Goal: Task Accomplishment & Management: Use online tool/utility

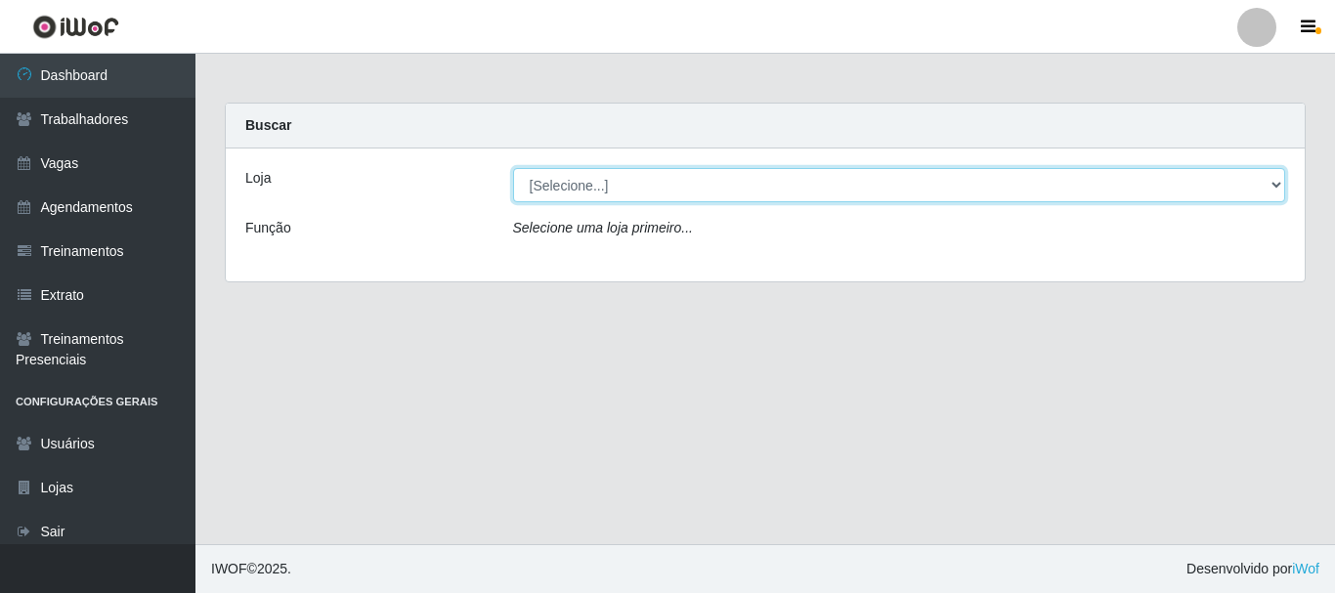
click at [943, 190] on select "[Selecione...] Necão Restaurante" at bounding box center [899, 185] width 773 height 34
click at [513, 168] on select "[Selecione...] Necão Restaurante" at bounding box center [899, 185] width 773 height 34
click at [892, 193] on select "[Selecione...] Necão Restaurante" at bounding box center [899, 185] width 773 height 34
select select "334"
click at [513, 168] on select "[Selecione...] Necão Restaurante" at bounding box center [899, 185] width 773 height 34
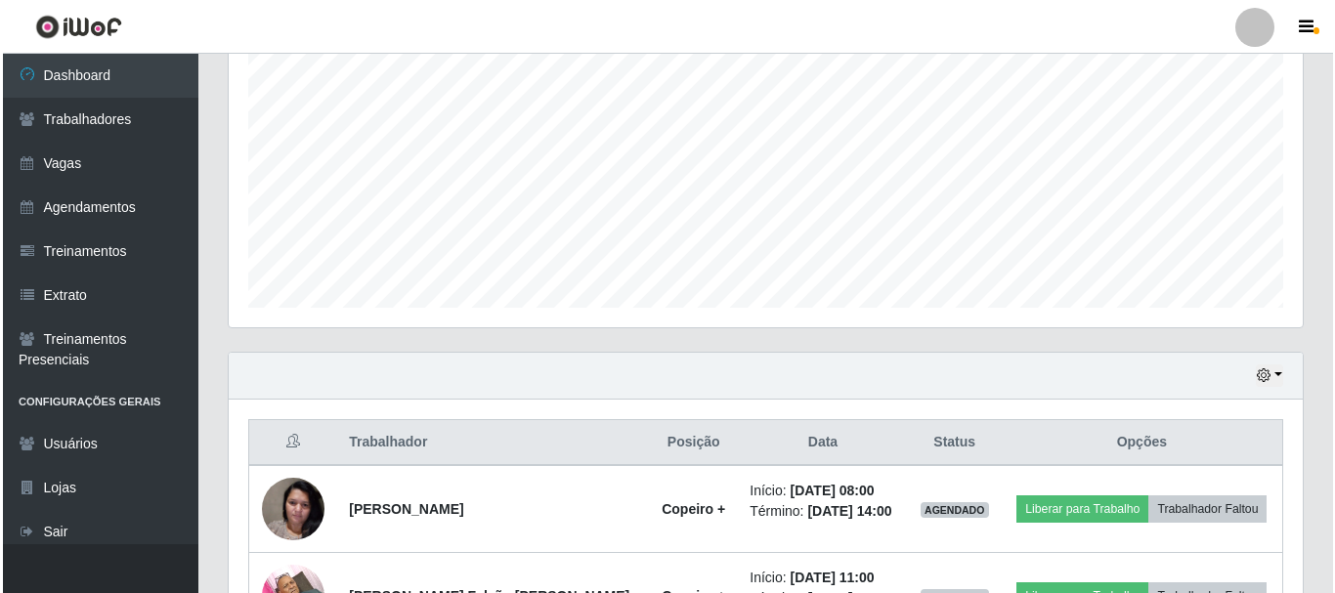
scroll to position [586, 0]
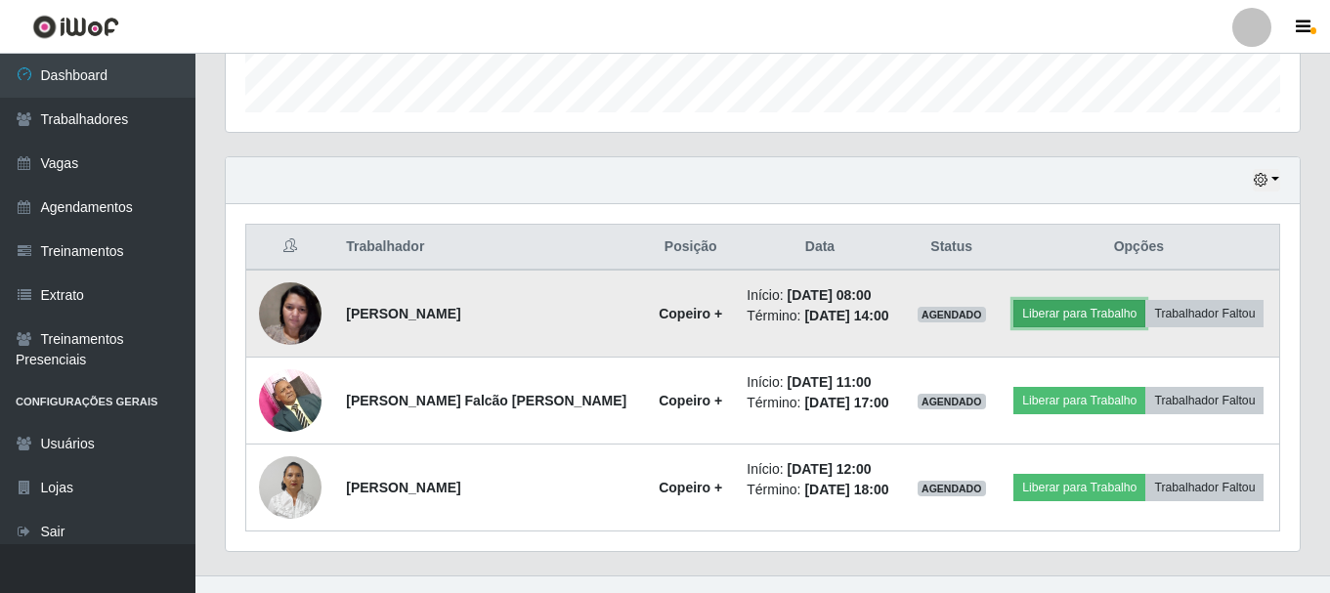
click at [1071, 319] on button "Liberar para Trabalho" at bounding box center [1079, 313] width 132 height 27
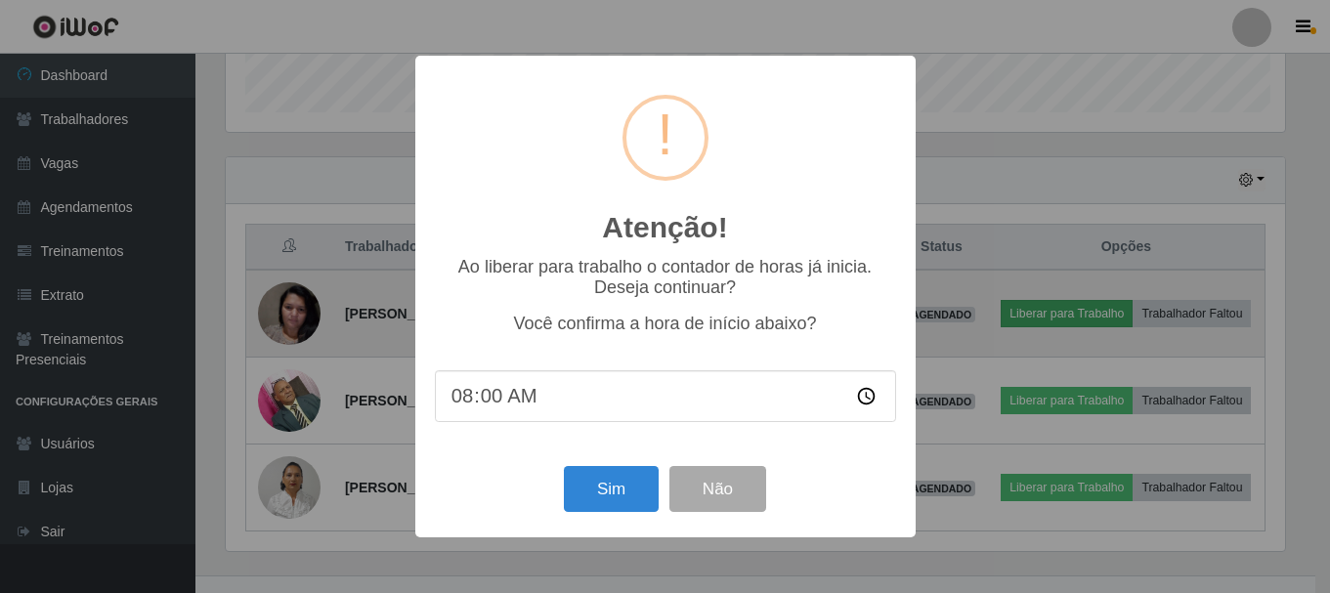
scroll to position [406, 1064]
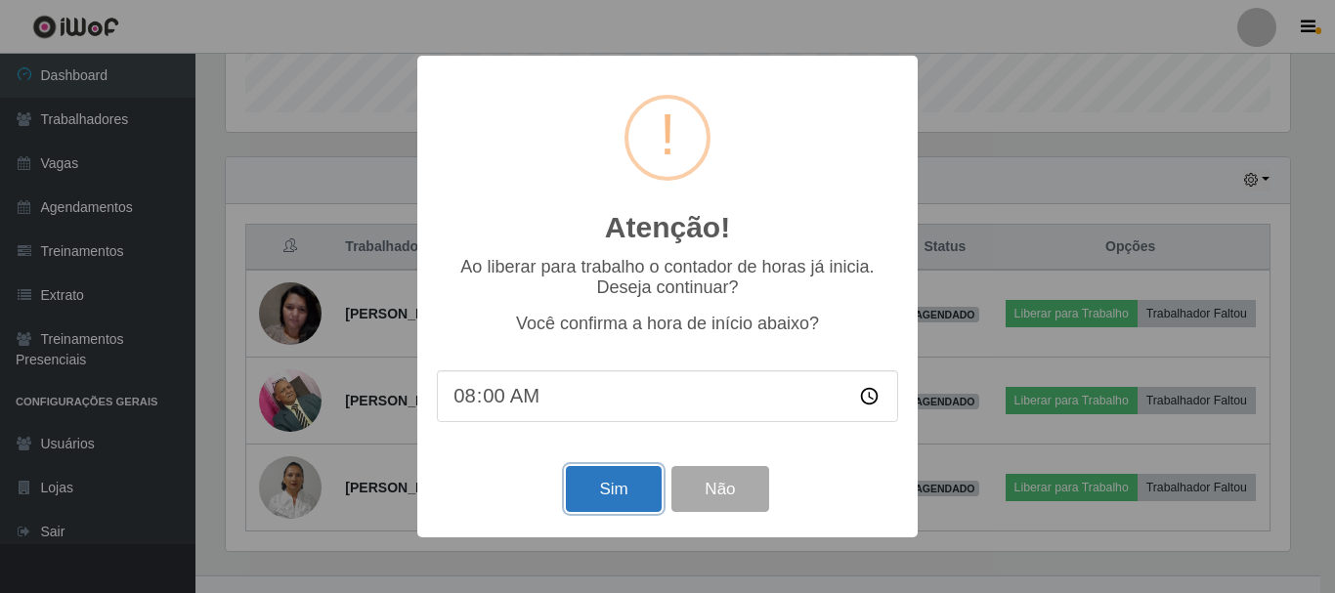
click at [626, 492] on button "Sim" at bounding box center [613, 489] width 95 height 46
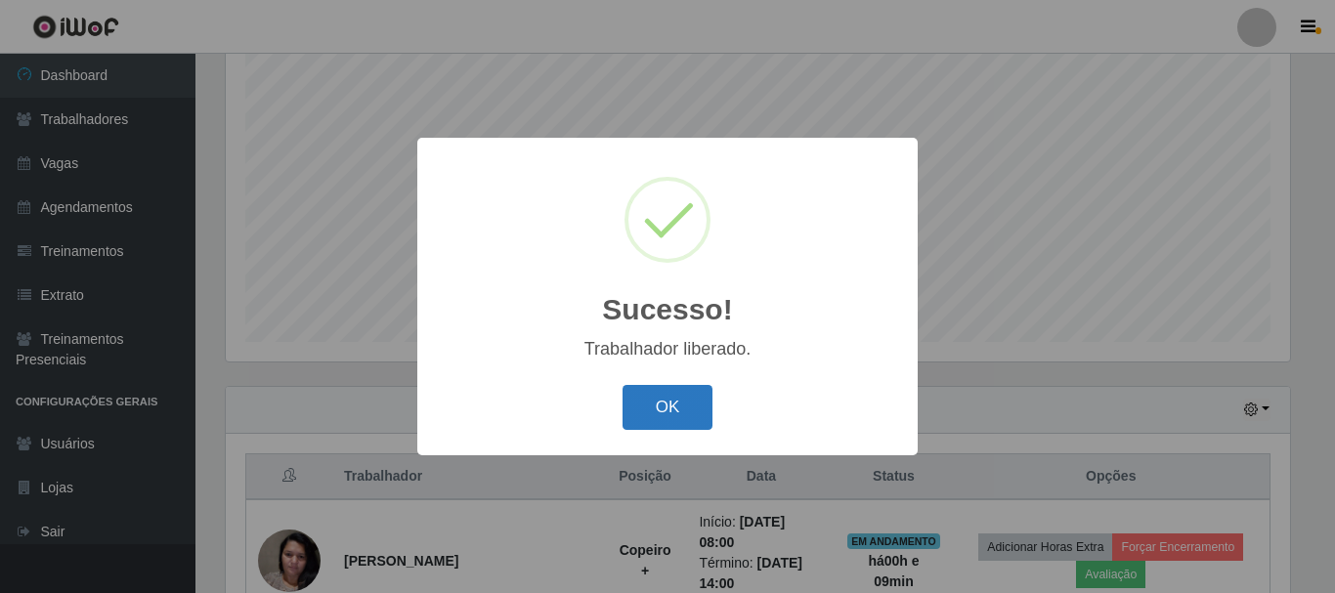
click at [651, 411] on button "OK" at bounding box center [667, 408] width 91 height 46
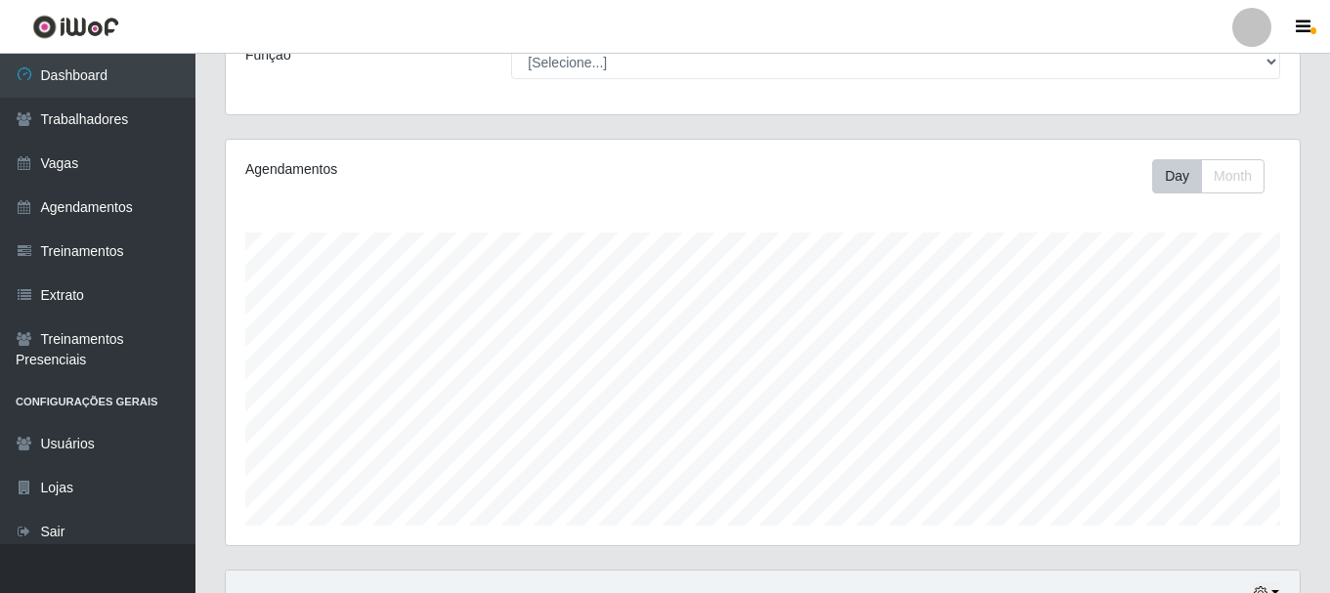
scroll to position [0, 0]
